Goal: Task Accomplishment & Management: Manage account settings

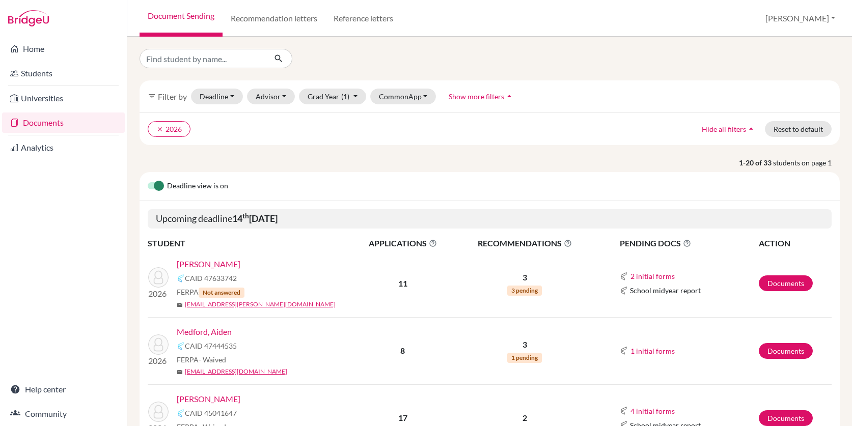
click at [227, 329] on link "Medford, Aiden" at bounding box center [204, 332] width 55 height 12
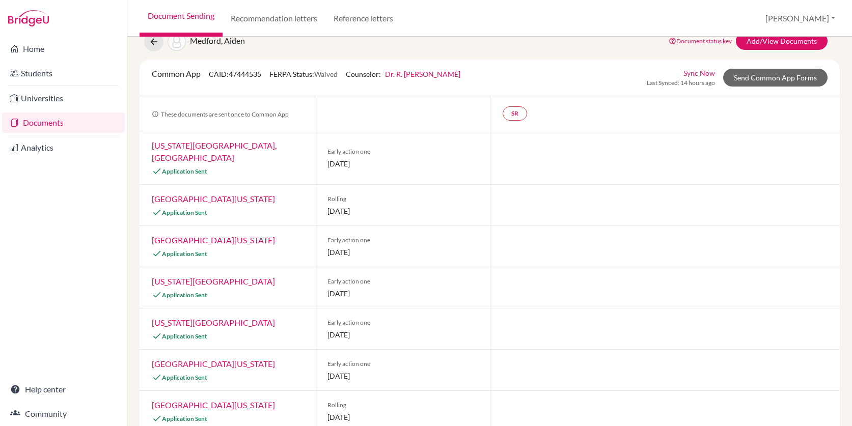
scroll to position [22, 0]
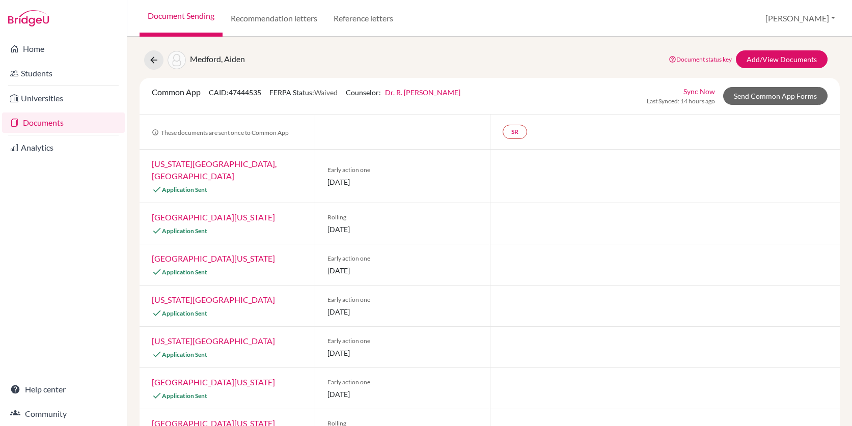
click at [449, 91] on link "Dr. R. Michele S. Mindorff" at bounding box center [422, 92] width 75 height 9
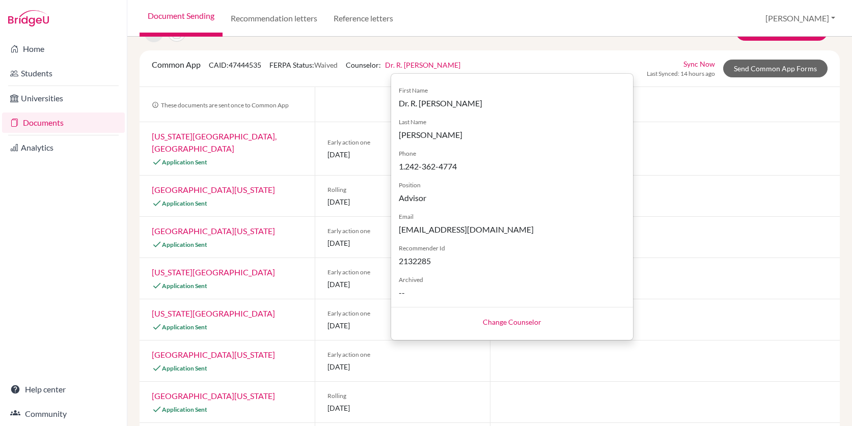
scroll to position [0, 0]
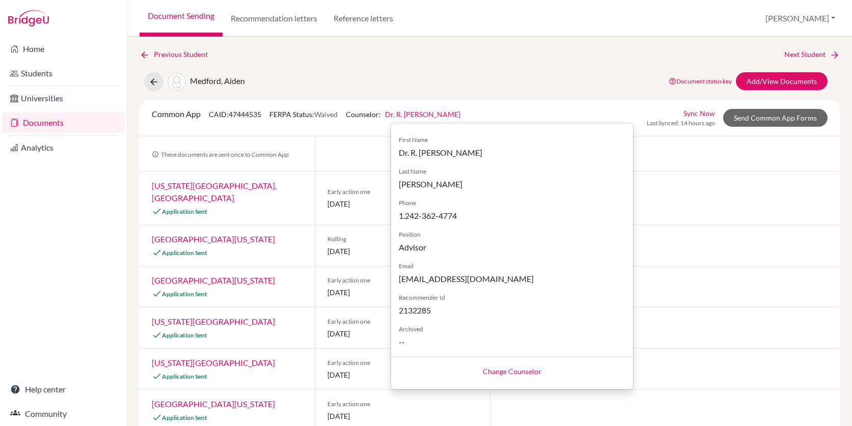
click at [515, 370] on link "Change Counselor" at bounding box center [512, 371] width 59 height 9
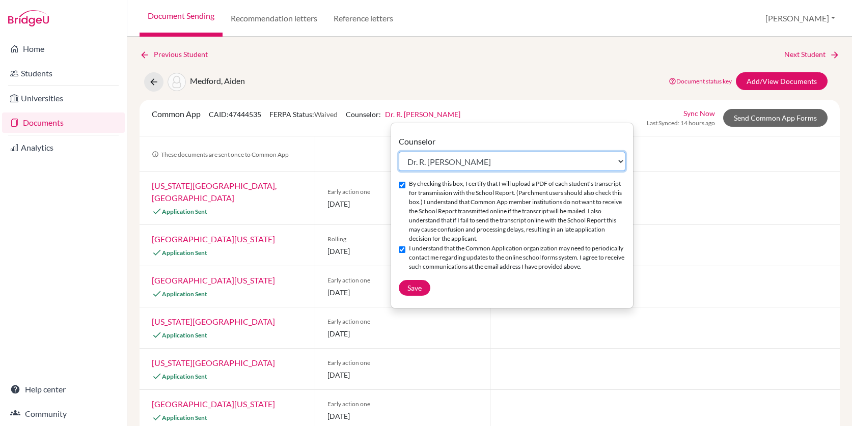
click at [507, 160] on select "Select counselor Elena Alvarez Liza Bethel Frédéric Bournas Linda Bouziane Step…" at bounding box center [512, 161] width 227 height 19
select select "456271"
click at [399, 152] on select "Select counselor Elena Alvarez Liza Bethel Frédéric Bournas Linda Bouziane Step…" at bounding box center [512, 161] width 227 height 19
checkbox input "false"
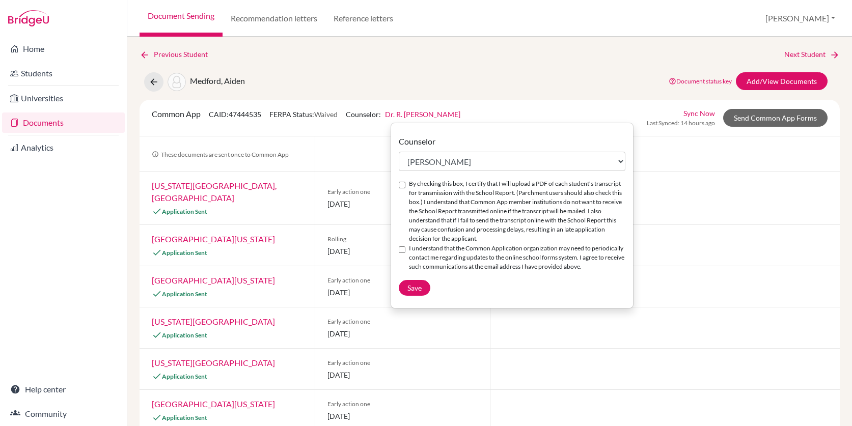
click at [399, 185] on input "By checking this box, I certify that I will upload a PDF of each student’s tran…" at bounding box center [402, 185] width 7 height 7
checkbox input "true"
click at [401, 250] on input "I understand that the Common Application organization may need to periodically …" at bounding box center [402, 249] width 7 height 7
checkbox input "true"
click at [415, 286] on span "Save" at bounding box center [414, 288] width 14 height 9
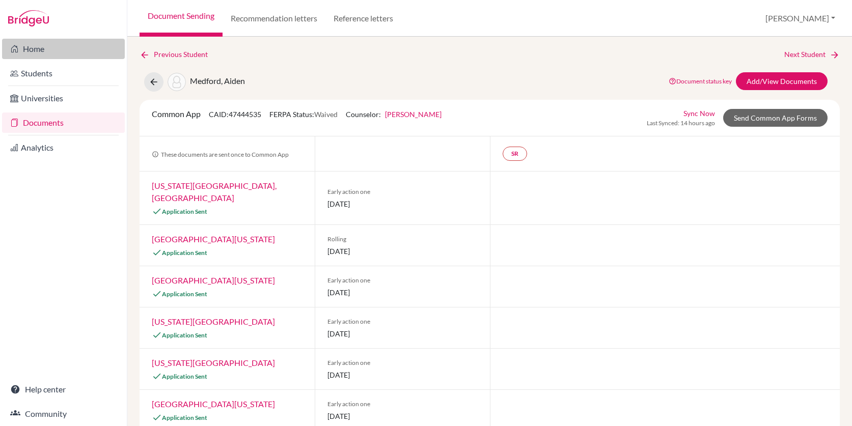
click at [36, 43] on link "Home" at bounding box center [63, 49] width 123 height 20
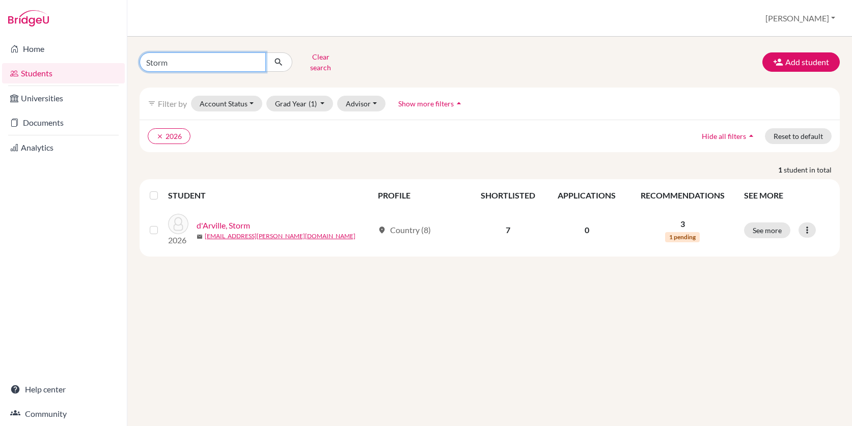
click at [197, 60] on input "Storm" at bounding box center [203, 61] width 126 height 19
type input "S"
click at [265, 52] on button "submit" at bounding box center [278, 61] width 27 height 19
click at [369, 98] on button "Advisor" at bounding box center [361, 104] width 48 height 16
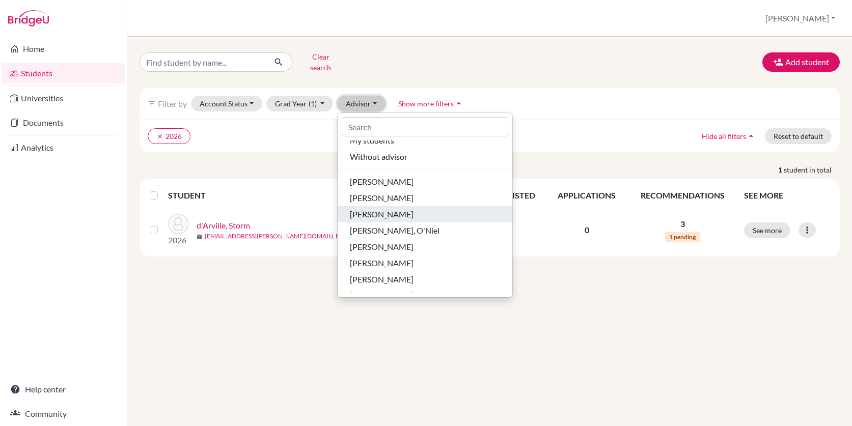
scroll to position [10, 0]
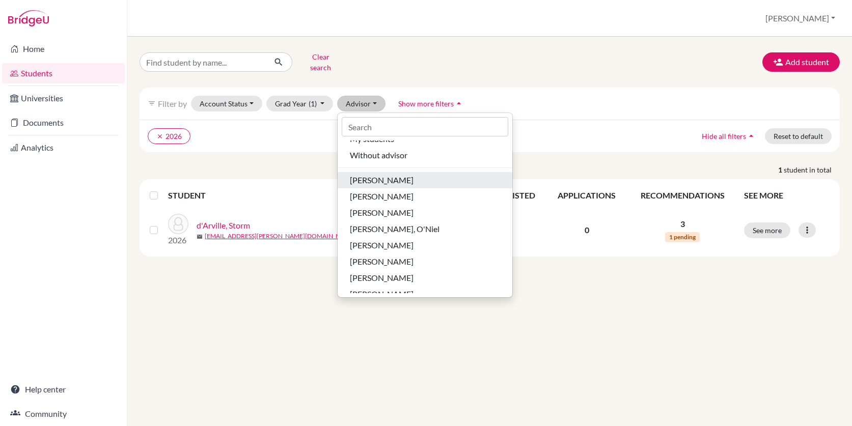
click at [404, 174] on span "Almond, Cynthia" at bounding box center [382, 180] width 64 height 12
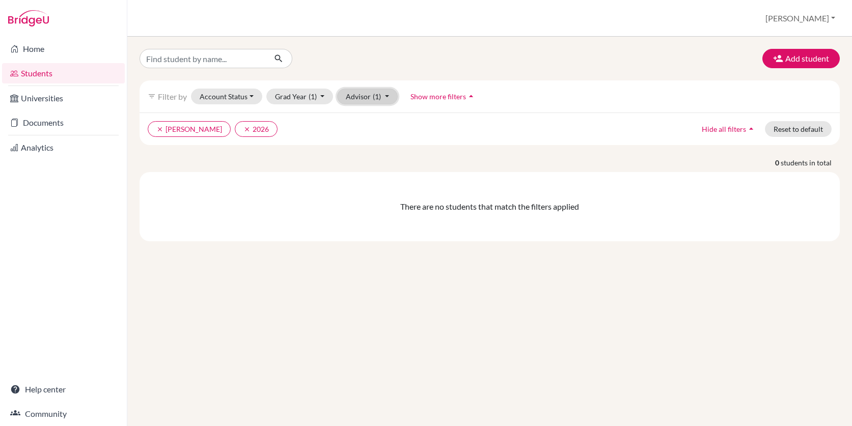
click at [389, 96] on button "Advisor (1)" at bounding box center [367, 97] width 61 height 16
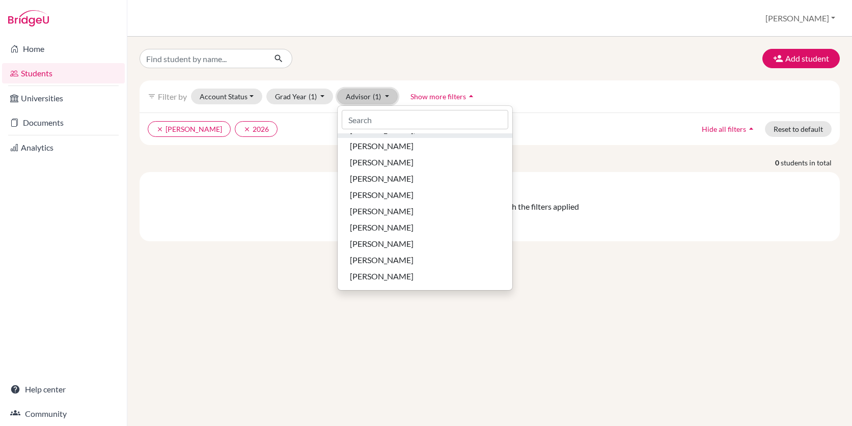
scroll to position [102, 0]
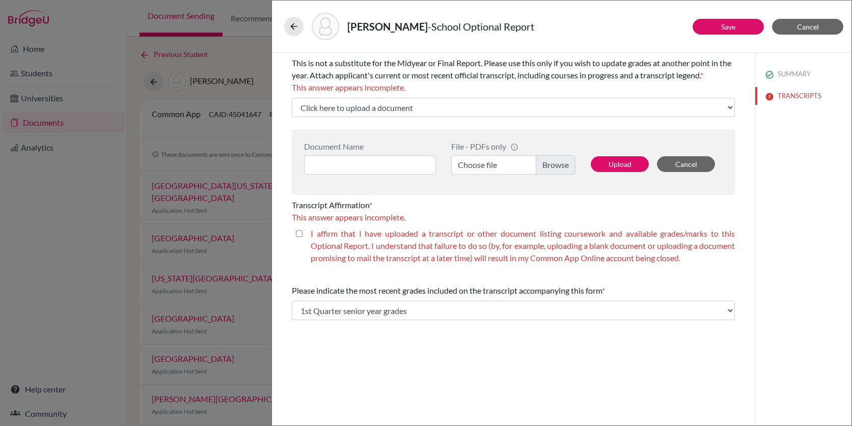
select select "1"
click at [800, 33] on button "Cancel" at bounding box center [807, 27] width 71 height 16
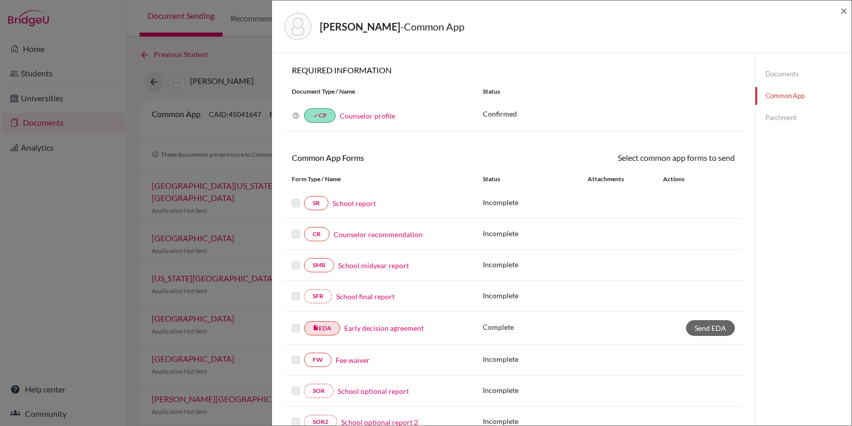
click at [50, 46] on div "Mendez, Francisco - Common App × × REQUIRED INFORMATION Document Type / Name St…" at bounding box center [426, 213] width 852 height 426
click at [30, 53] on div "Mendez, Francisco - Common App × × REQUIRED INFORMATION Document Type / Name St…" at bounding box center [426, 213] width 852 height 426
click at [845, 12] on span "×" at bounding box center [843, 10] width 7 height 15
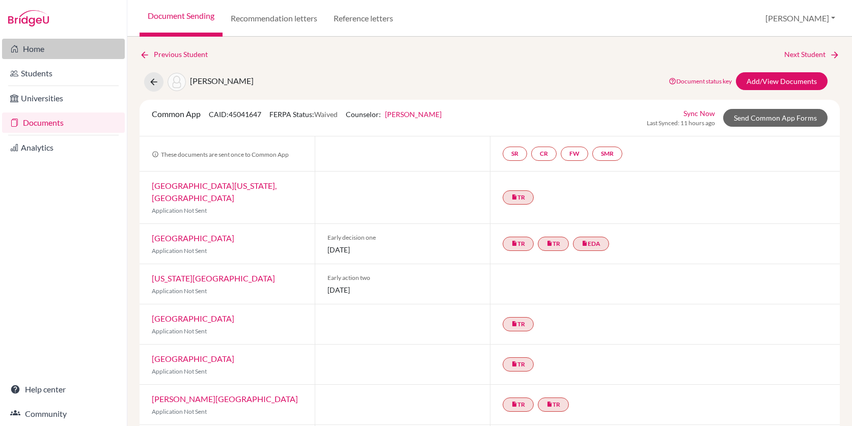
click at [50, 46] on link "Home" at bounding box center [63, 49] width 123 height 20
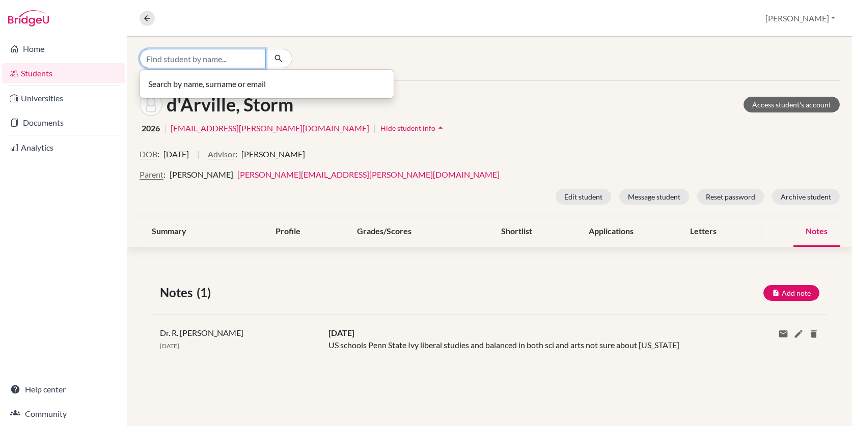
click at [191, 60] on input "Find student by name..." at bounding box center [203, 58] width 126 height 19
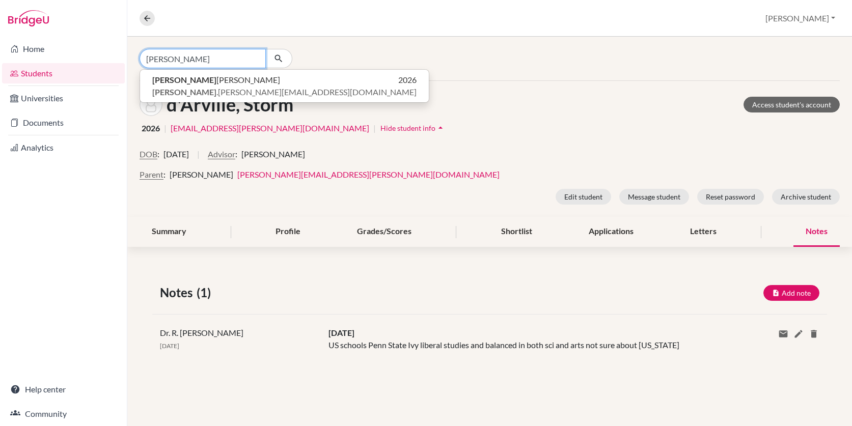
type input "jeremiah"
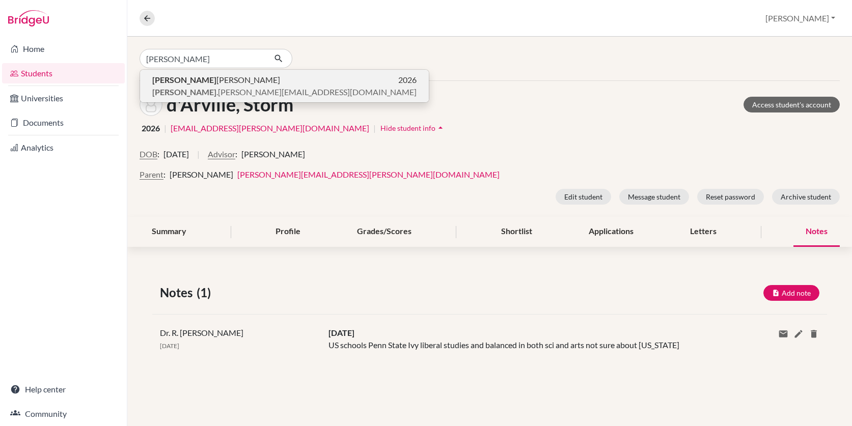
click at [208, 93] on span "jeremiah .guerra@lcis.bs" at bounding box center [284, 92] width 264 height 12
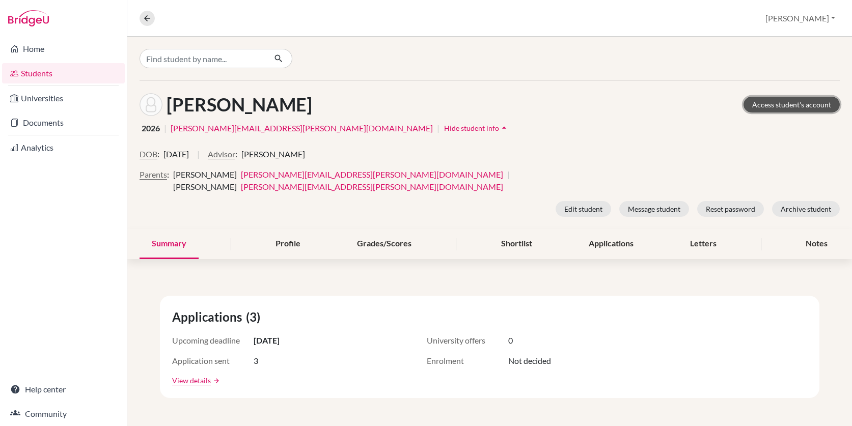
click at [791, 103] on link "Access student's account" at bounding box center [791, 105] width 96 height 16
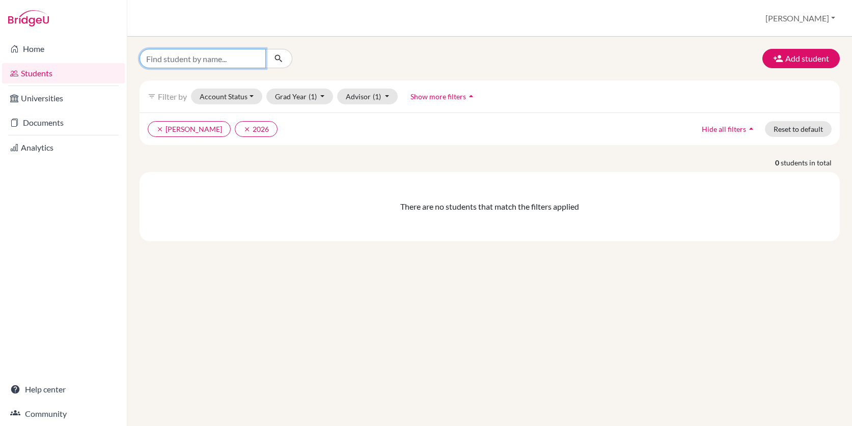
click at [205, 60] on input "Find student by name..." at bounding box center [203, 58] width 126 height 19
type input "jerm"
click button "submit" at bounding box center [278, 58] width 27 height 19
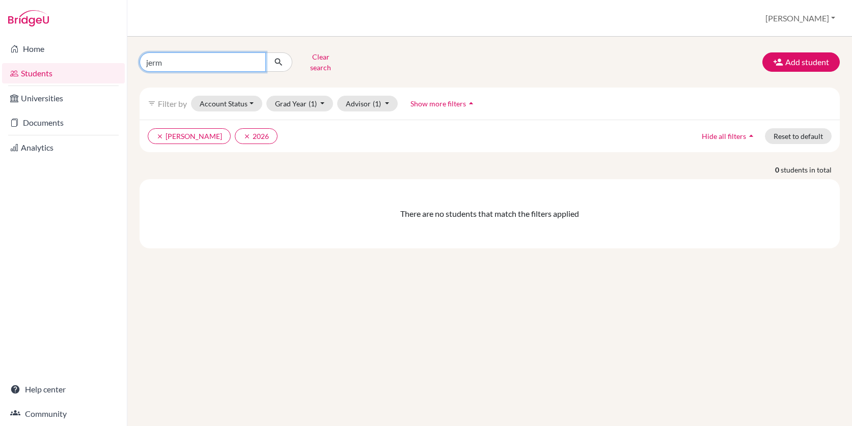
click at [178, 62] on input "jerm" at bounding box center [203, 61] width 126 height 19
type input "j"
type input "[PERSON_NAME]"
click button "submit" at bounding box center [278, 61] width 27 height 19
click at [180, 60] on input "jermiah" at bounding box center [203, 61] width 126 height 19
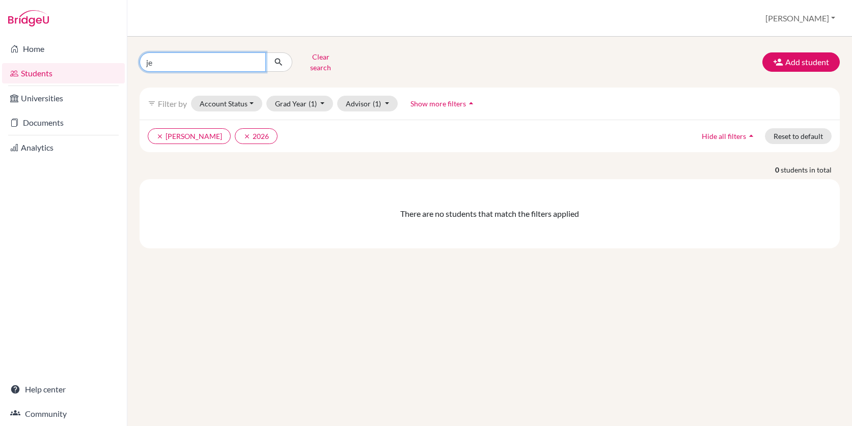
type input "j"
click at [67, 73] on link "Students" at bounding box center [63, 73] width 123 height 20
click at [193, 61] on input "[PERSON_NAME]" at bounding box center [203, 61] width 126 height 19
type input "[PERSON_NAME]"
click button "submit" at bounding box center [278, 61] width 27 height 19
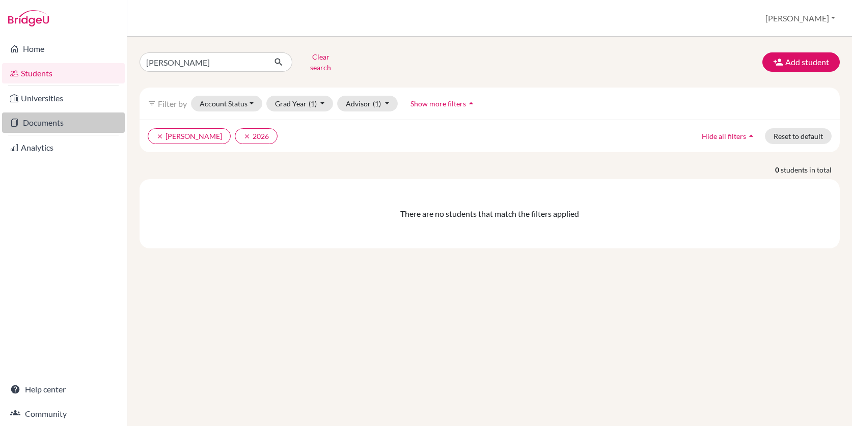
click at [57, 122] on link "Documents" at bounding box center [63, 123] width 123 height 20
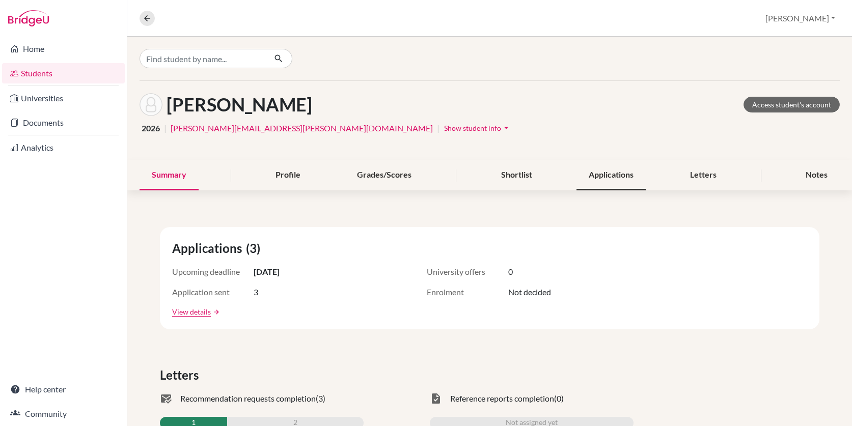
scroll to position [469, 0]
